Goal: Communication & Community: Participate in discussion

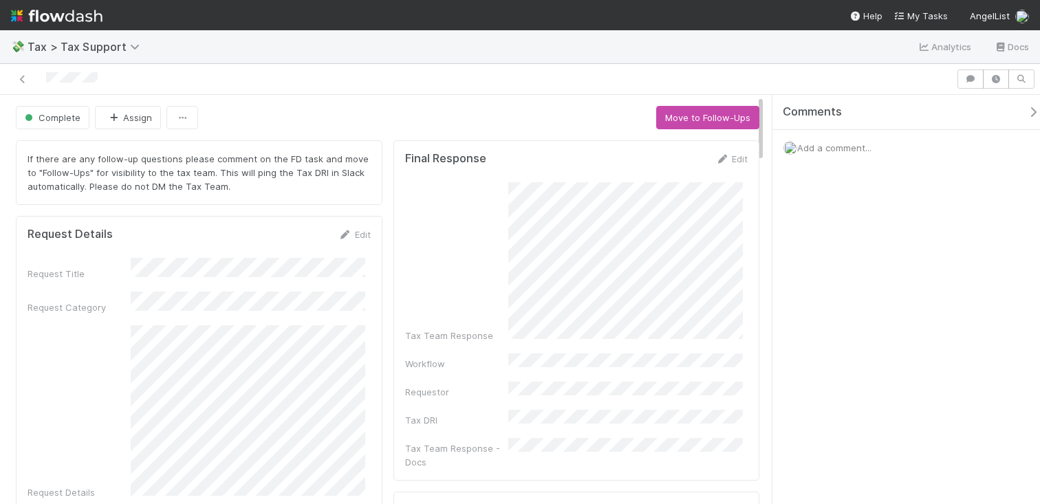
click at [836, 149] on span "Add a comment..." at bounding box center [834, 147] width 74 height 11
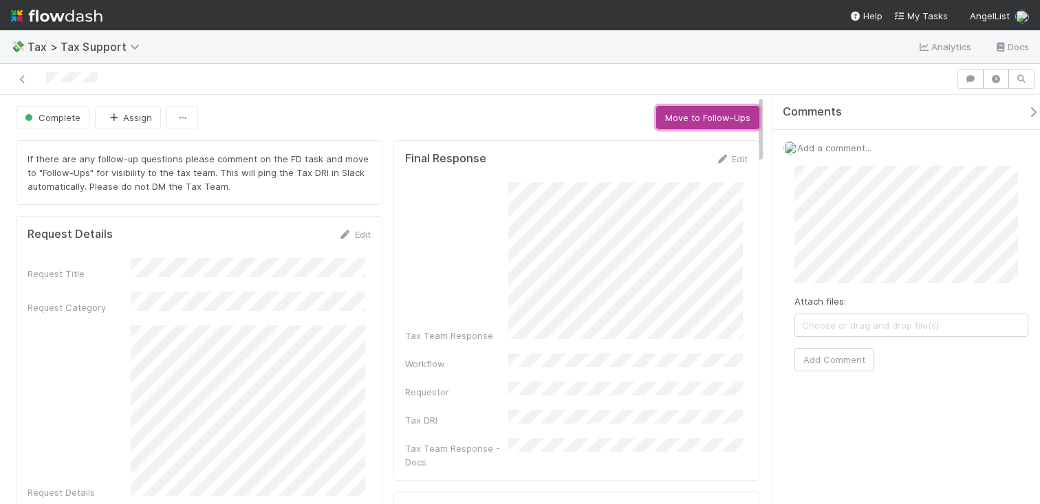
click at [693, 124] on button "Move to Follow-Ups" at bounding box center [707, 117] width 103 height 23
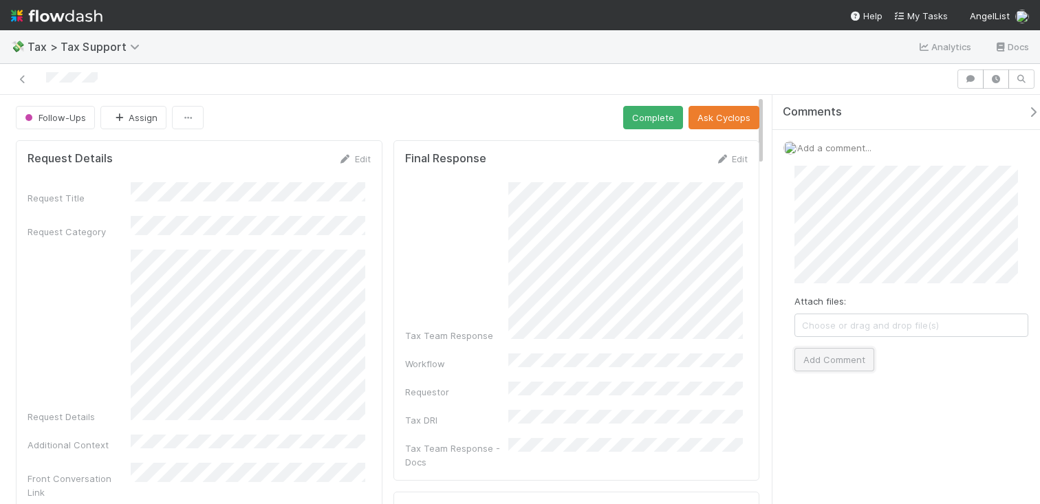
click at [836, 356] on button "Add Comment" at bounding box center [834, 359] width 80 height 23
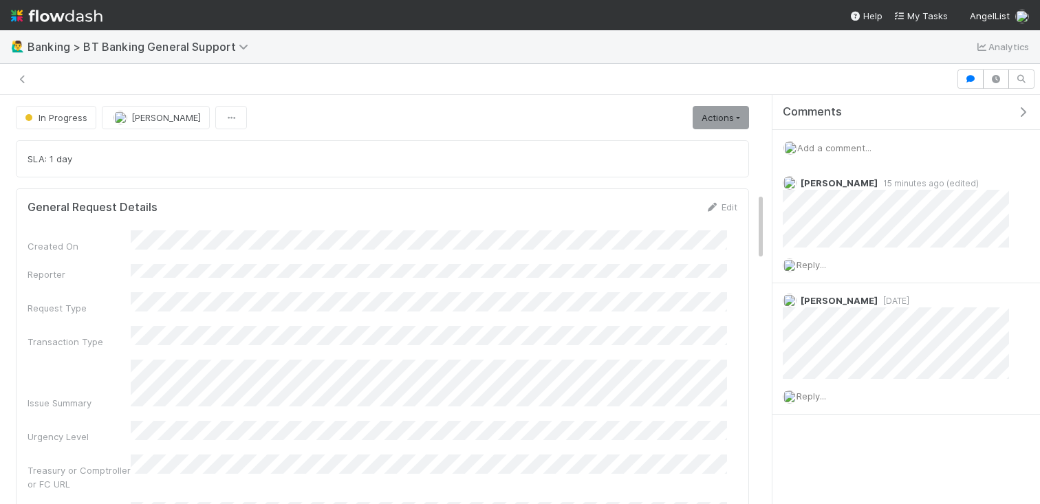
scroll to position [586, 0]
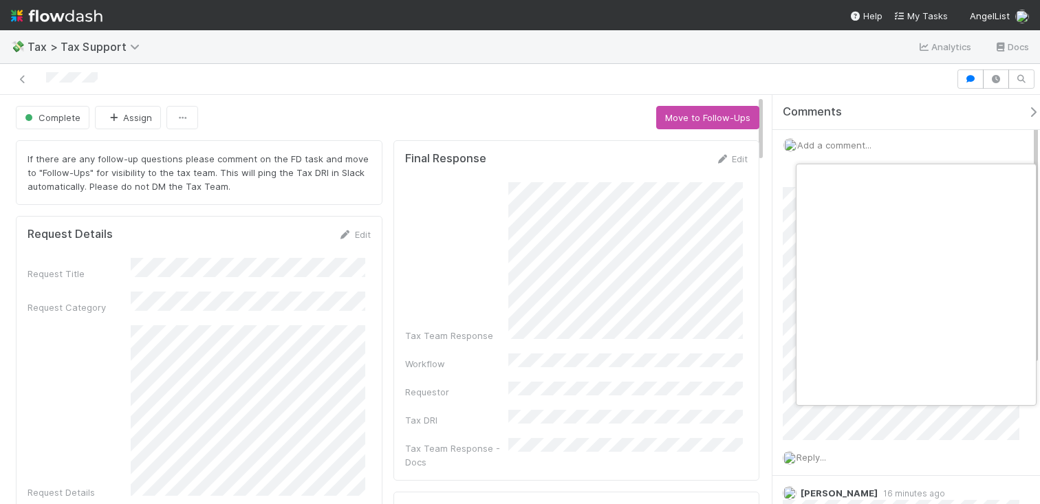
scroll to position [0, 5]
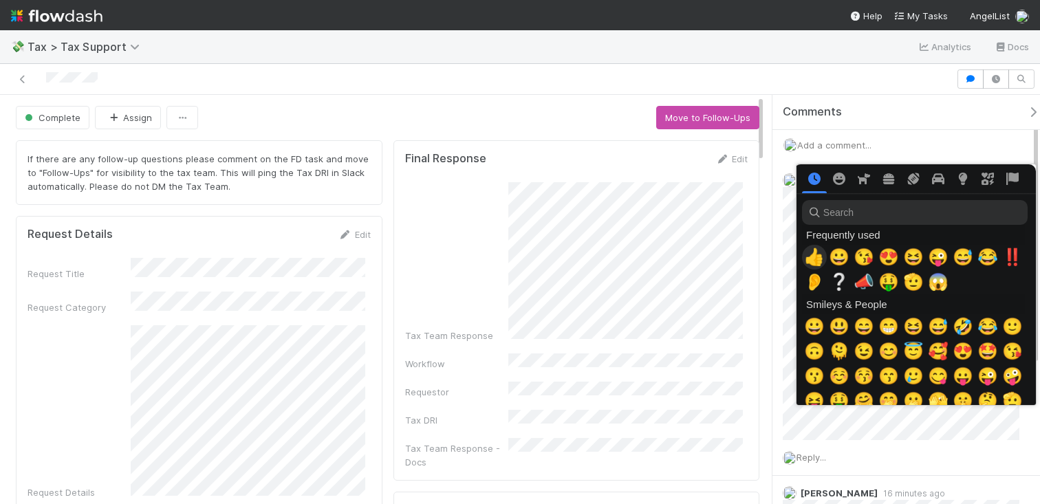
click at [814, 250] on span "👍" at bounding box center [814, 257] width 21 height 19
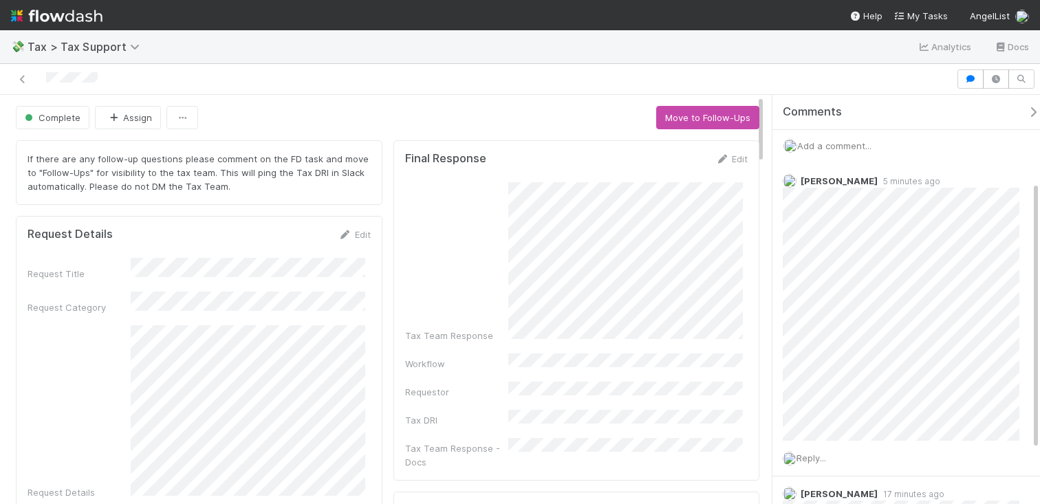
scroll to position [0, 0]
click at [880, 129] on div "Comments" at bounding box center [911, 112] width 278 height 35
